Goal: Transaction & Acquisition: Purchase product/service

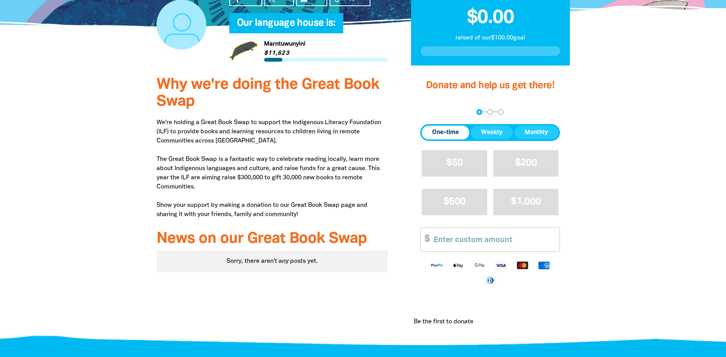
scroll to position [230, 0]
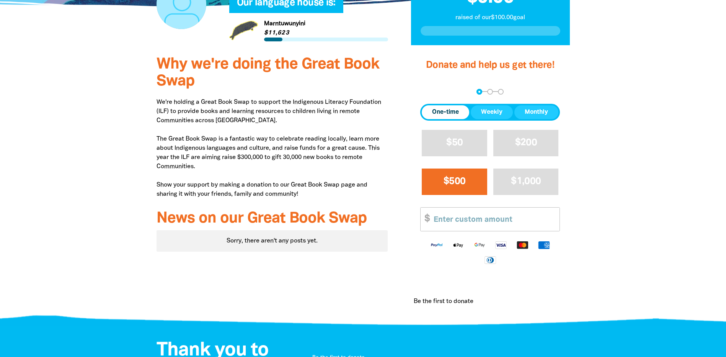
drag, startPoint x: 442, startPoint y: 113, endPoint x: 453, endPoint y: 172, distance: 59.8
click at [442, 113] on span "One-time" at bounding box center [445, 112] width 27 height 9
click at [452, 220] on input "Other Amount" at bounding box center [493, 218] width 131 height 23
click at [473, 220] on input "Other Amount" at bounding box center [493, 218] width 131 height 23
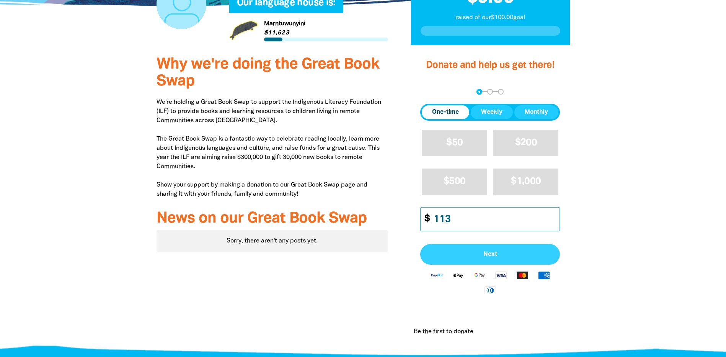
type input "113"
click at [485, 262] on button "Next" at bounding box center [490, 254] width 140 height 21
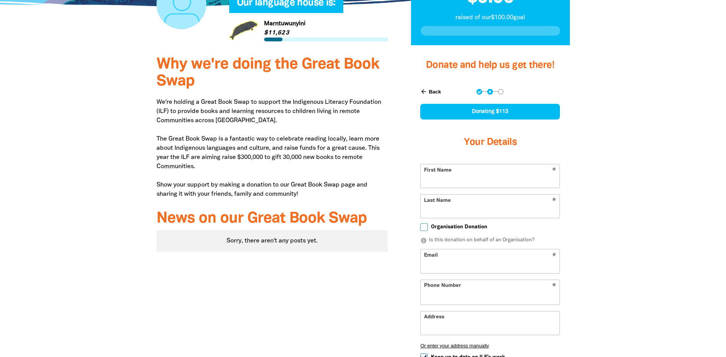
select select "AU"
click at [487, 178] on input "First Name" at bounding box center [490, 175] width 139 height 23
type input "[PERSON_NAME]"
type input "[PERSON_NAME][EMAIL_ADDRESS][DOMAIN_NAME]"
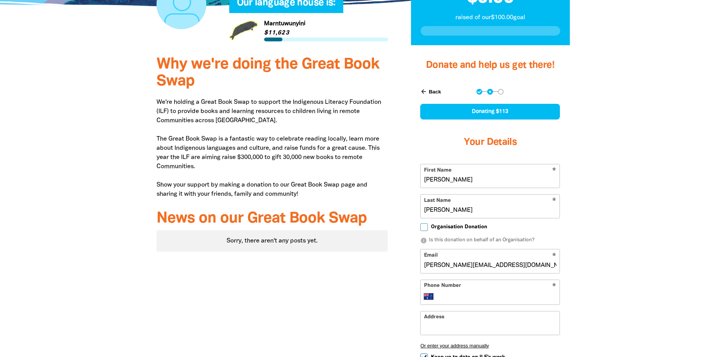
type input "[PHONE_NUMBER]"
type input "[GEOGRAPHIC_DATA]"
click at [421, 228] on input "Organisation Donation" at bounding box center [424, 227] width 8 height 8
checkbox input "true"
select select "AU"
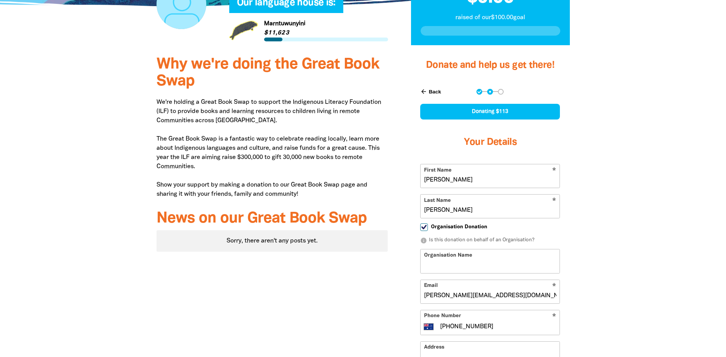
click at [441, 258] on input "Organisation Name" at bounding box center [490, 260] width 139 height 23
type input "[GEOGRAPHIC_DATA]"
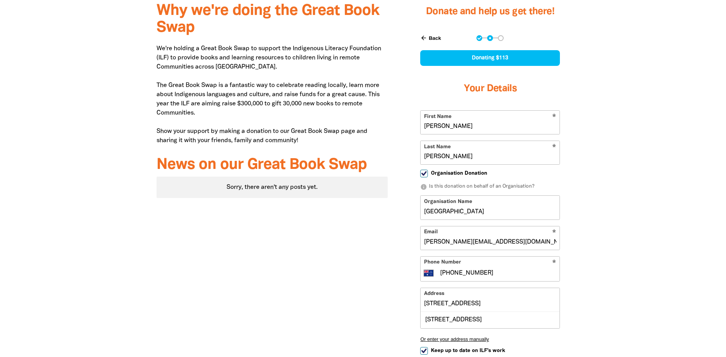
scroll to position [383, 0]
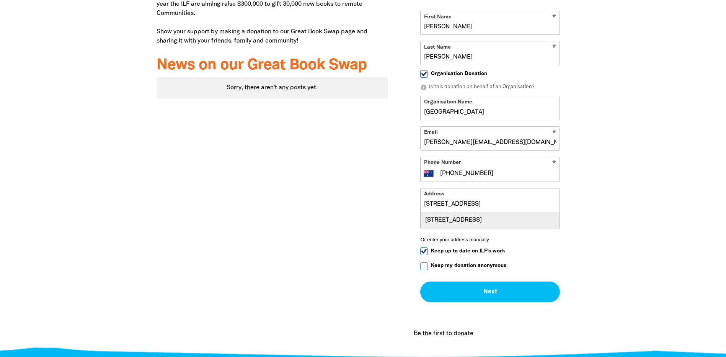
click at [511, 221] on div "[STREET_ADDRESS]" at bounding box center [490, 220] width 139 height 16
type input "[STREET_ADDRESS]"
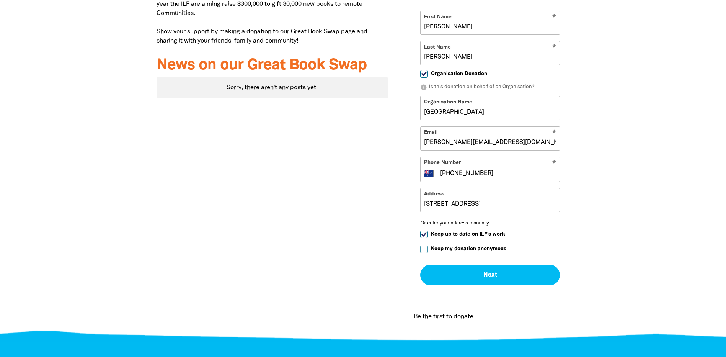
click at [421, 233] on input "Keep up to date on ILF's work" at bounding box center [424, 234] width 8 height 8
checkbox input "false"
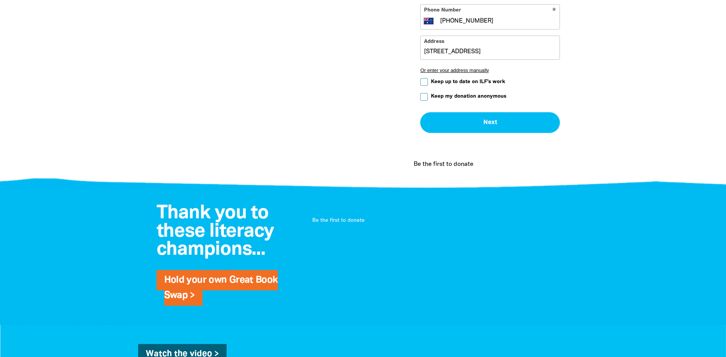
scroll to position [536, 0]
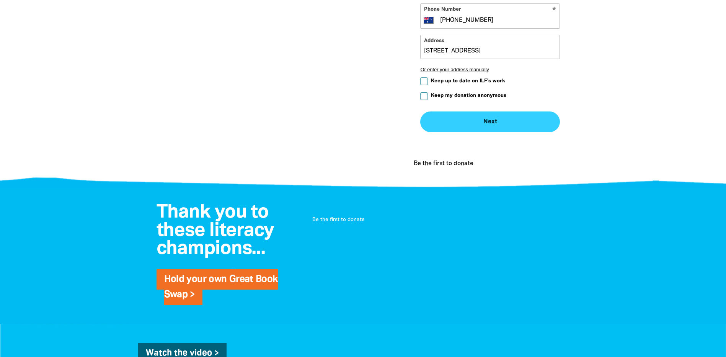
click at [470, 119] on button "Next chevron_right" at bounding box center [490, 121] width 140 height 21
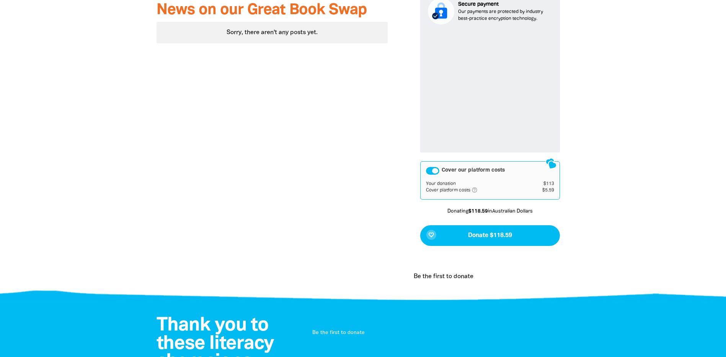
scroll to position [451, 0]
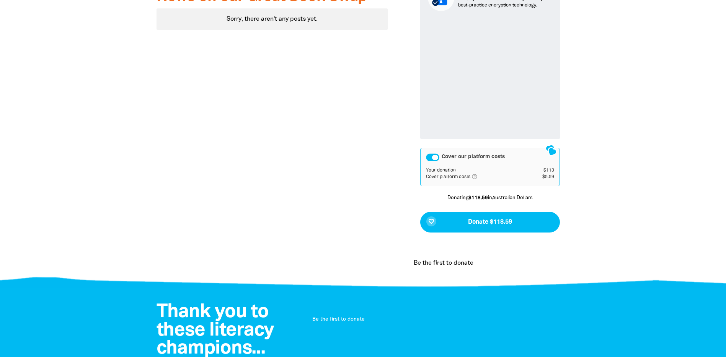
click at [433, 157] on div "Cover our platform costs" at bounding box center [432, 157] width 13 height 8
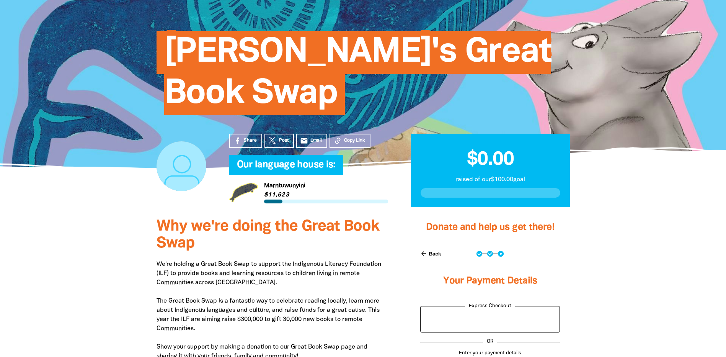
scroll to position [191, 0]
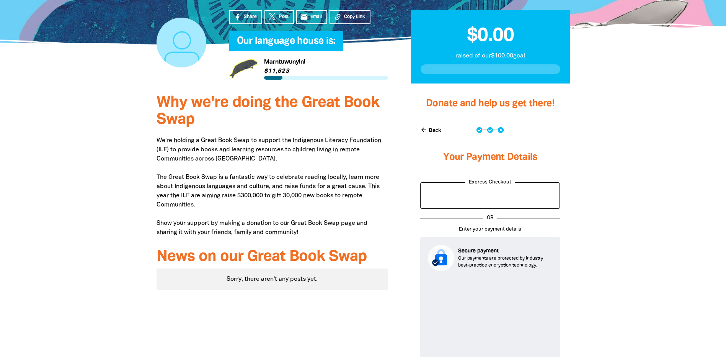
click at [431, 131] on button "arrow_back Back" at bounding box center [430, 129] width 27 height 13
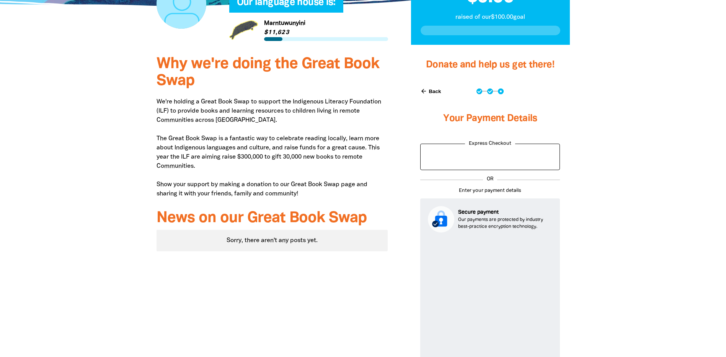
select select "AU"
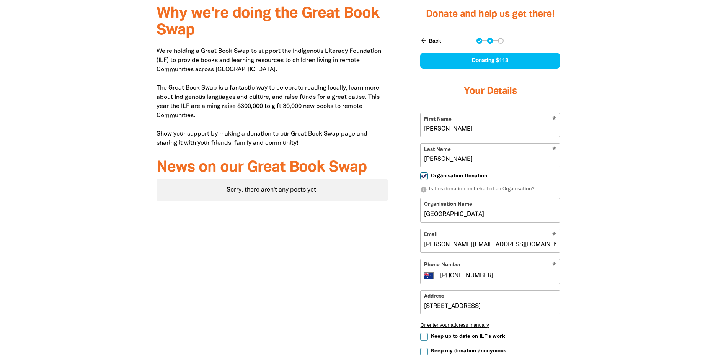
scroll to position [298, 0]
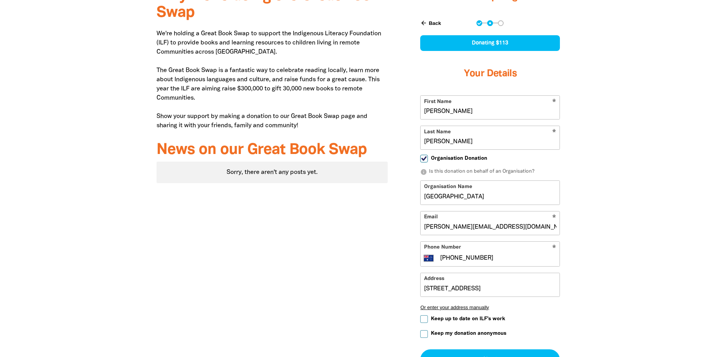
drag, startPoint x: 478, startPoint y: 226, endPoint x: 399, endPoint y: 224, distance: 78.5
click at [399, 224] on div "Donate and help us get there! arrow_back Back Step 1 Step 2 Step 3 Donating $11…" at bounding box center [490, 201] width 182 height 442
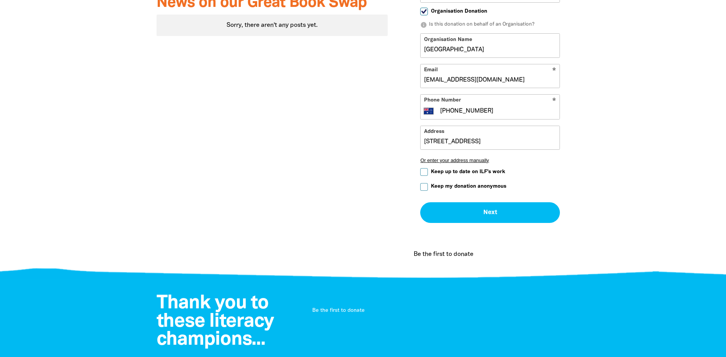
scroll to position [451, 0]
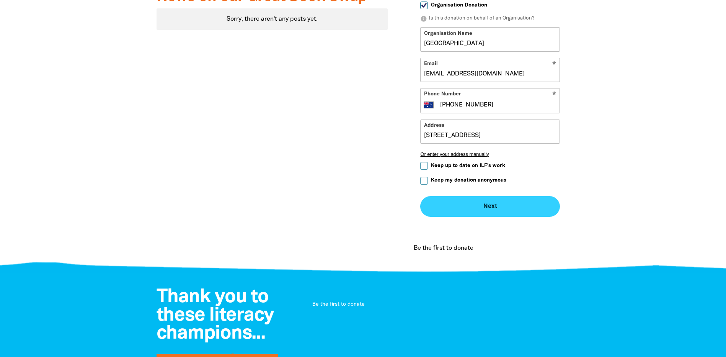
type input "[EMAIL_ADDRESS][DOMAIN_NAME]"
click at [490, 206] on button "Next chevron_right" at bounding box center [490, 206] width 140 height 21
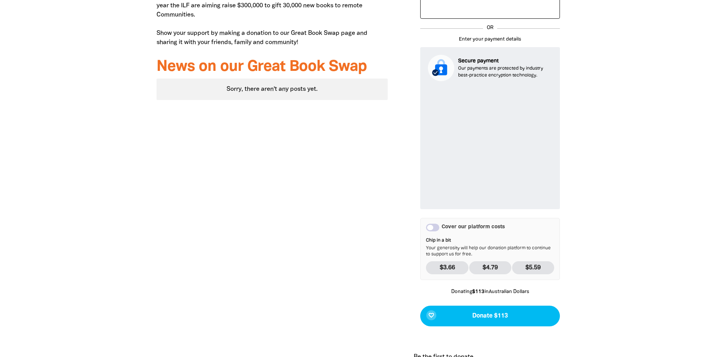
scroll to position [413, 0]
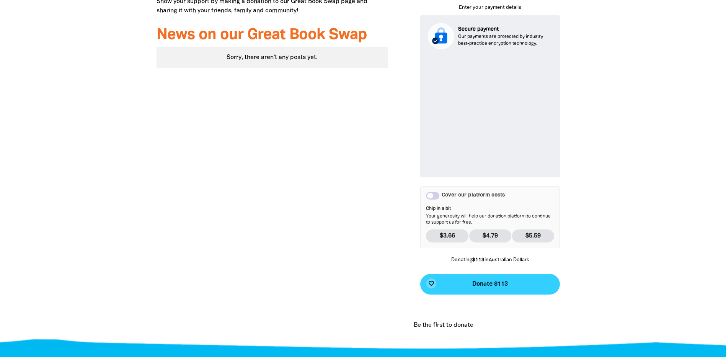
click at [489, 284] on span "Donate $113" at bounding box center [490, 284] width 36 height 6
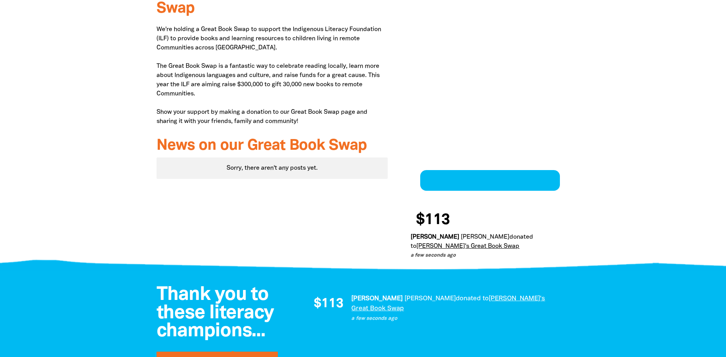
scroll to position [298, 0]
